Goal: Transaction & Acquisition: Purchase product/service

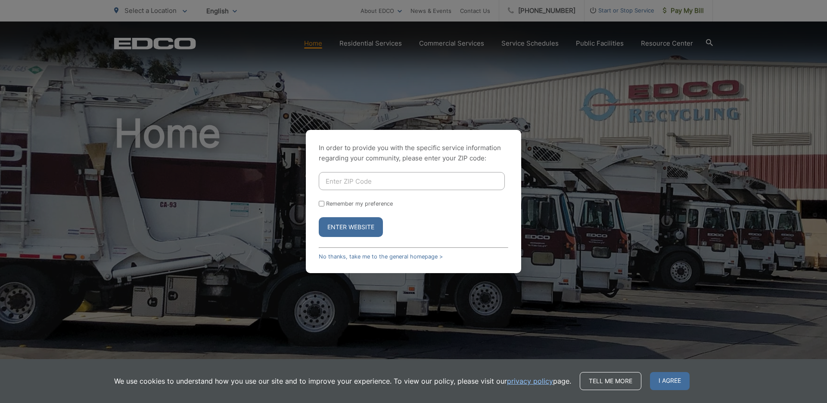
click at [351, 179] on input "Enter ZIP Code" at bounding box center [412, 181] width 186 height 18
type input "92084"
click at [323, 205] on input "Remember my preference" at bounding box center [322, 204] width 6 height 6
checkbox input "true"
click at [361, 226] on button "Enter Website" at bounding box center [351, 227] width 64 height 20
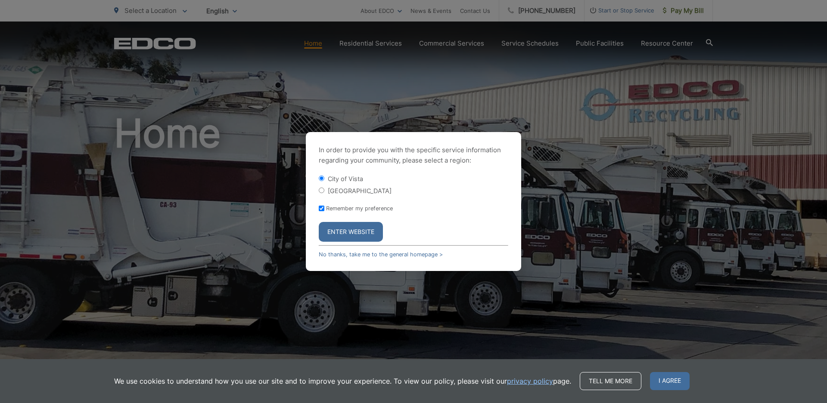
click at [353, 231] on button "Enter Website" at bounding box center [351, 232] width 64 height 20
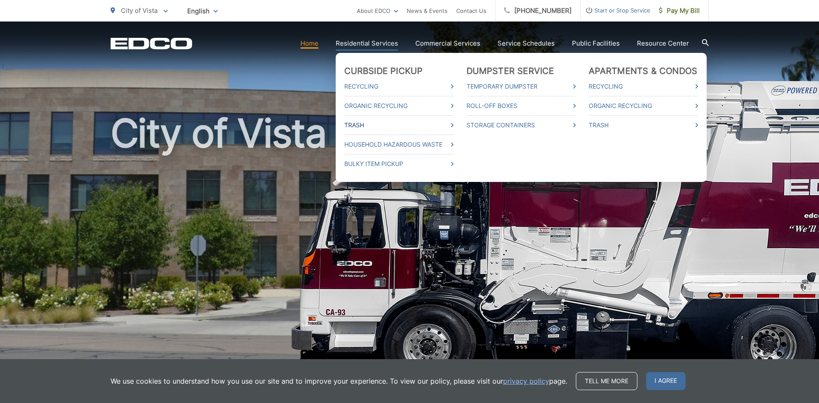
click at [354, 125] on link "Trash" at bounding box center [398, 125] width 109 height 10
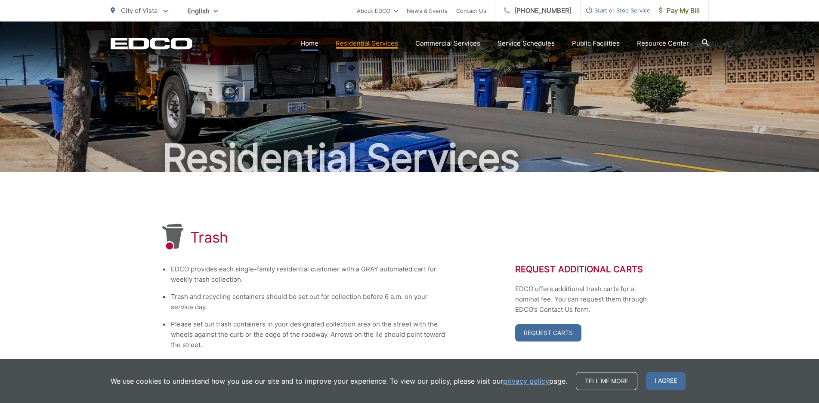
click at [308, 43] on link "Home" at bounding box center [310, 43] width 18 height 10
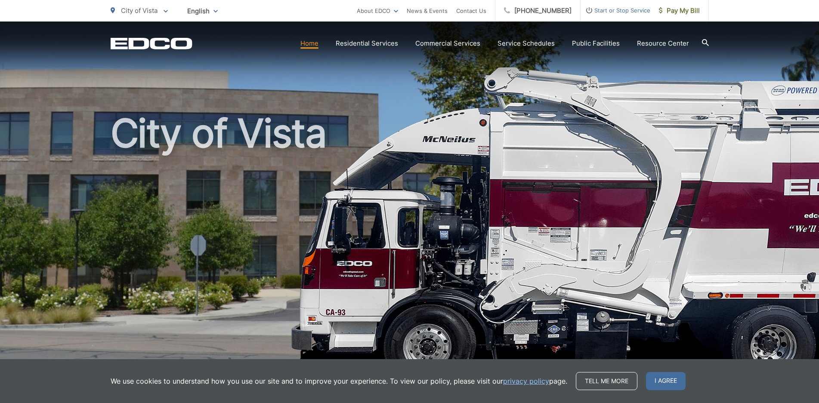
click at [307, 42] on link "Home" at bounding box center [310, 43] width 18 height 10
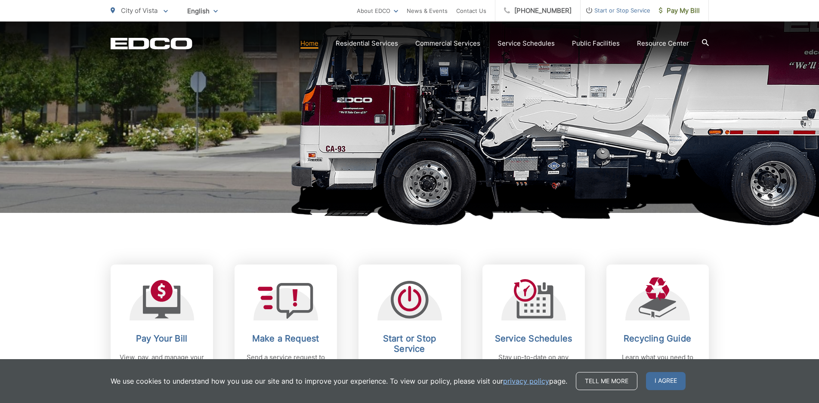
scroll to position [258, 0]
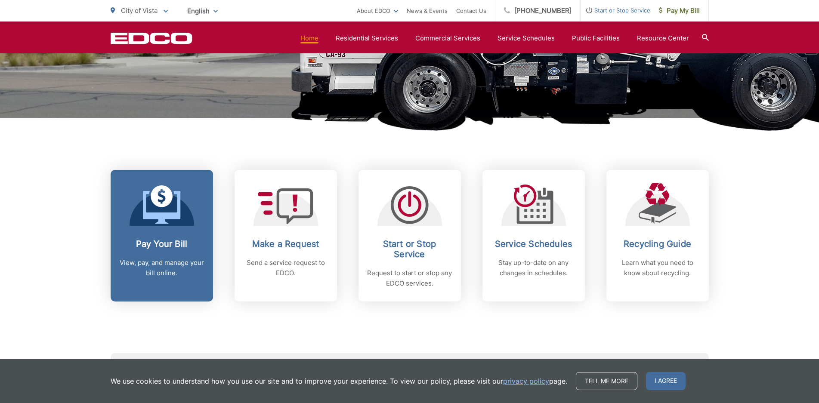
click at [164, 207] on icon at bounding box center [162, 197] width 22 height 22
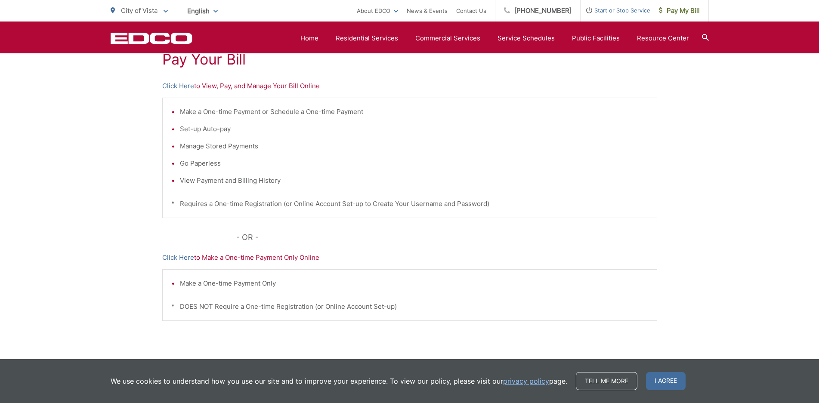
scroll to position [123, 0]
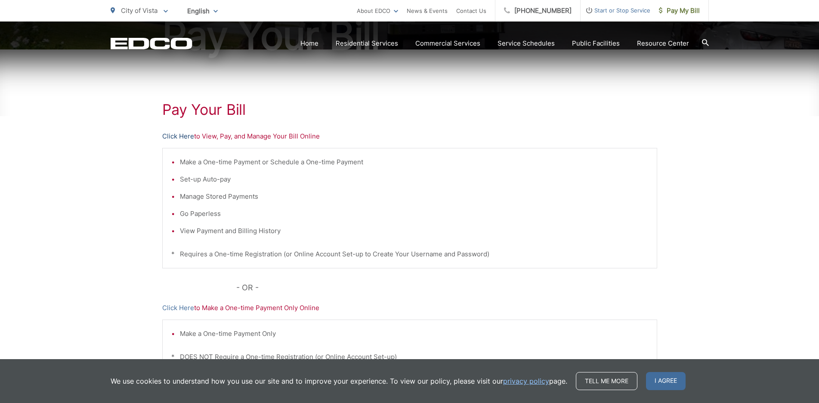
click at [177, 134] on link "Click Here" at bounding box center [178, 136] width 32 height 10
click at [189, 136] on link "Click Here" at bounding box center [178, 136] width 32 height 10
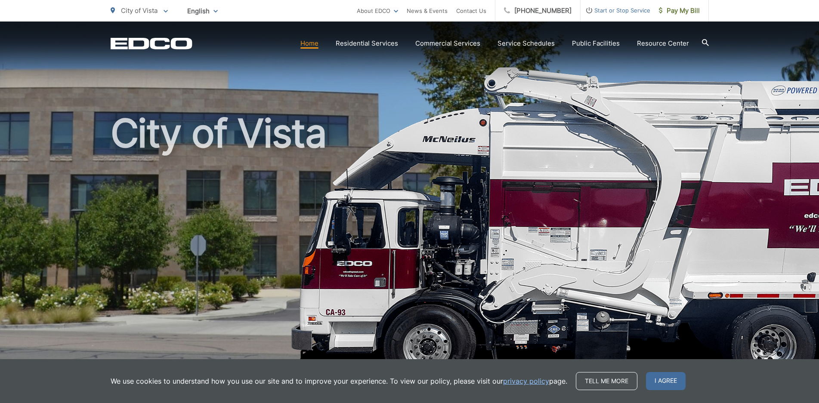
click at [310, 44] on link "Home" at bounding box center [310, 43] width 18 height 10
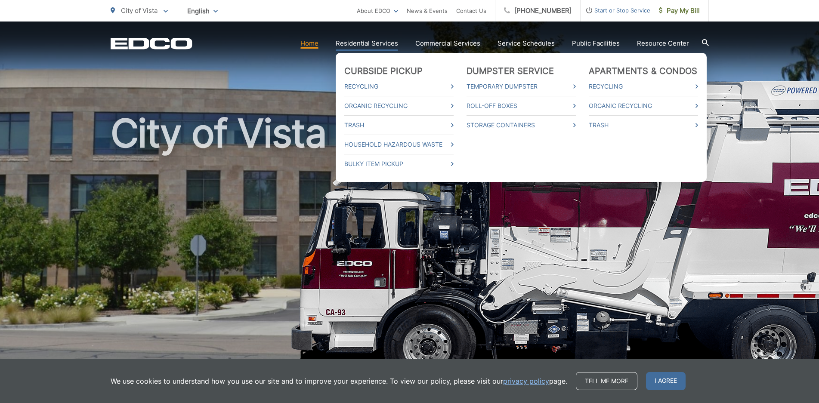
click at [361, 45] on link "Residential Services" at bounding box center [367, 43] width 62 height 10
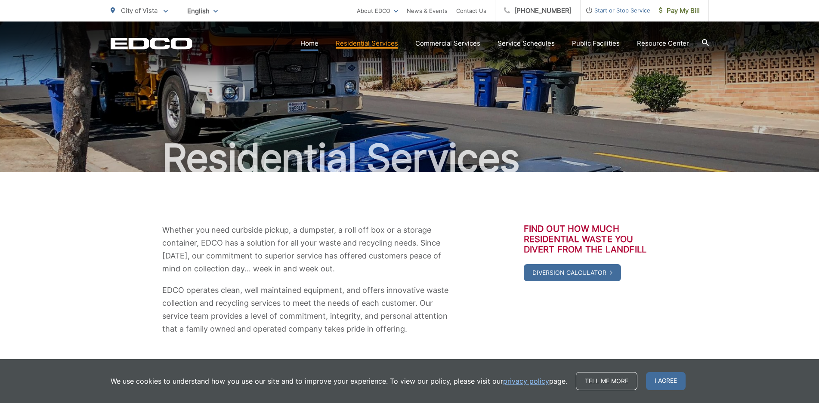
click at [316, 44] on link "Home" at bounding box center [310, 43] width 18 height 10
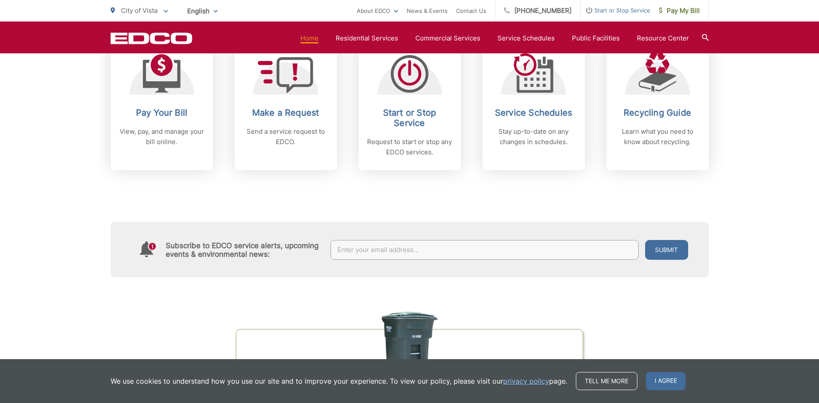
scroll to position [388, 0]
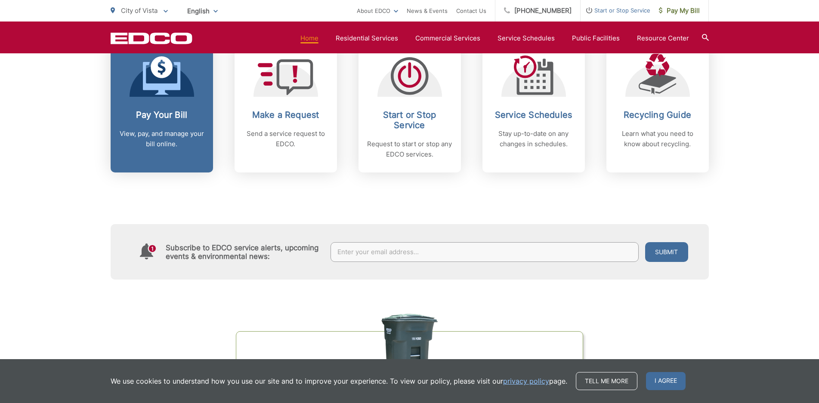
click at [174, 89] on icon at bounding box center [161, 78] width 37 height 33
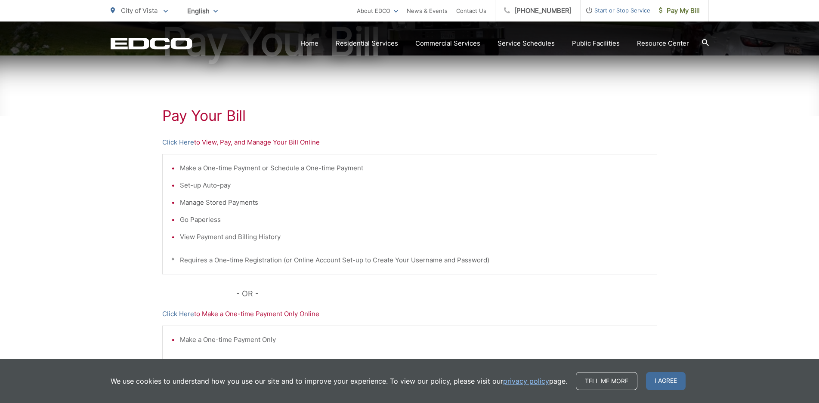
scroll to position [129, 0]
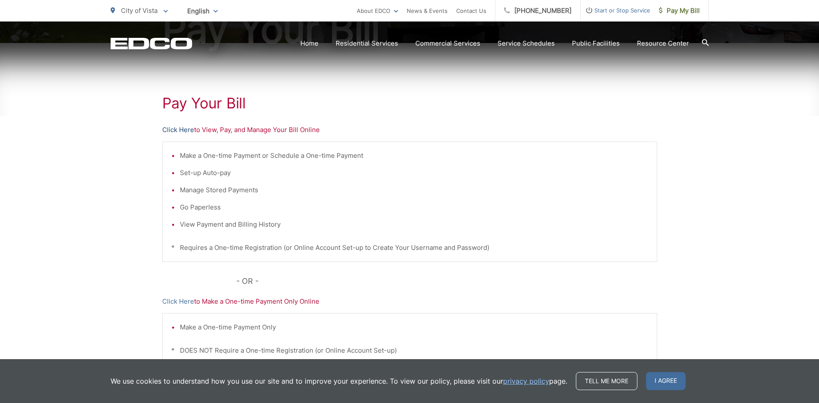
click at [178, 130] on link "Click Here" at bounding box center [178, 130] width 32 height 10
